Goal: Find specific page/section: Find specific page/section

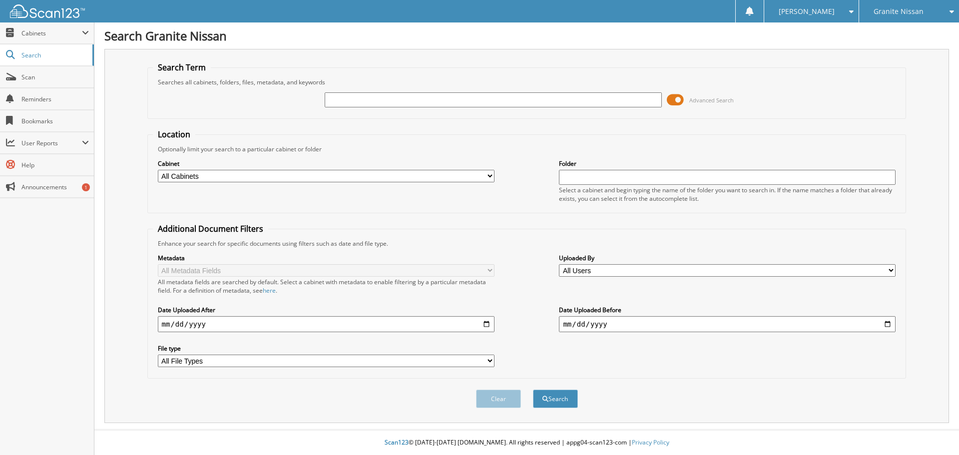
click at [368, 100] on input "text" at bounding box center [493, 99] width 337 height 15
type input "NA50981"
click at [533, 389] on button "Search" at bounding box center [555, 398] width 45 height 18
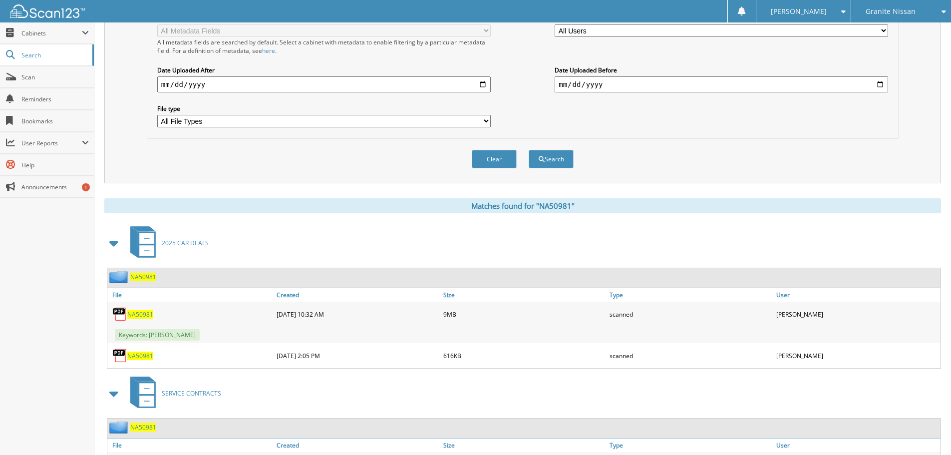
scroll to position [250, 0]
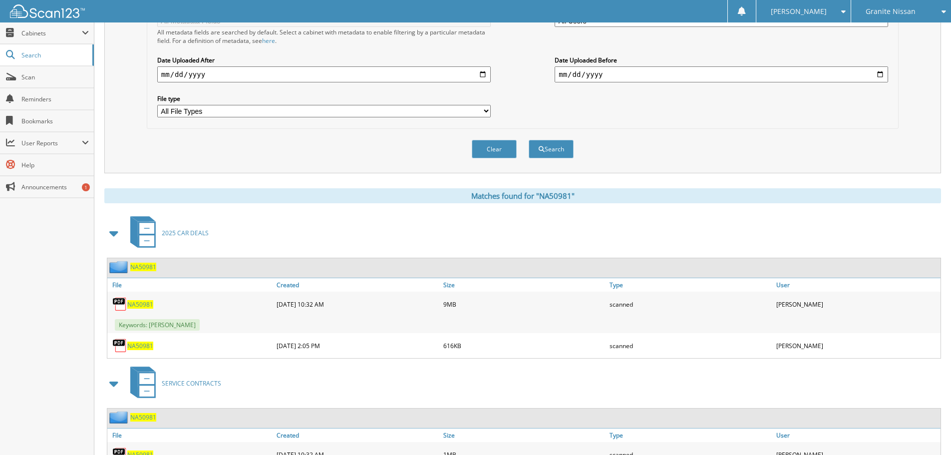
click at [135, 304] on span "NA50981" at bounding box center [140, 304] width 26 height 8
click at [31, 77] on span "Scan" at bounding box center [54, 77] width 67 height 8
